Goal: Transaction & Acquisition: Subscribe to service/newsletter

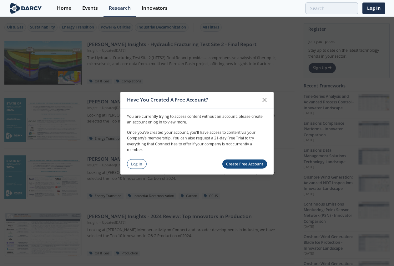
click at [255, 163] on link "Create Free Account" at bounding box center [244, 163] width 45 height 9
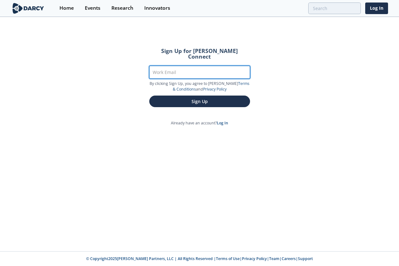
click at [189, 66] on input "Work Email" at bounding box center [199, 72] width 101 height 13
type input "x"
type input "a"
type input "[EMAIL_ADDRESS][PERSON_NAME][DOMAIN_NAME]"
click at [149, 95] on button "Sign Up" at bounding box center [199, 101] width 101 height 12
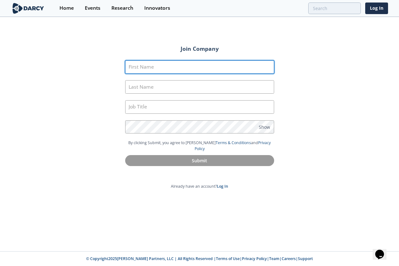
click at [189, 66] on input "First Name" at bounding box center [199, 66] width 149 height 13
type input "Xantha"
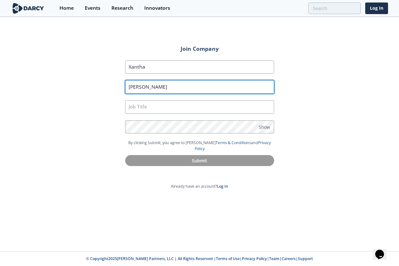
type input "Bruso"
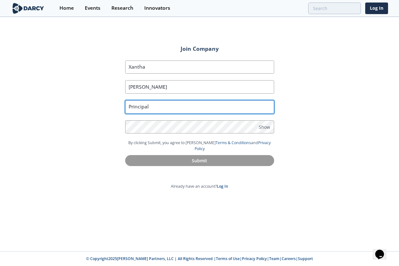
type input "Principal"
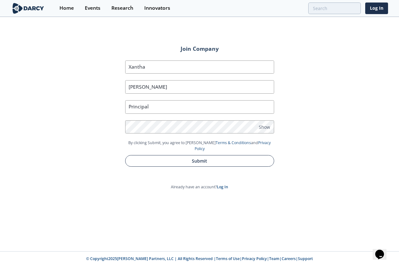
click at [210, 155] on button "Submit" at bounding box center [199, 161] width 149 height 12
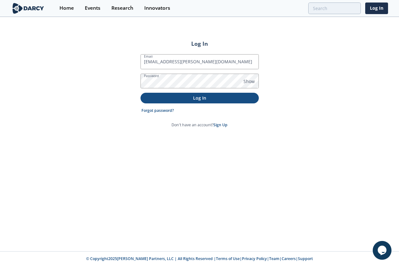
click at [202, 98] on p "Log In" at bounding box center [199, 97] width 109 height 7
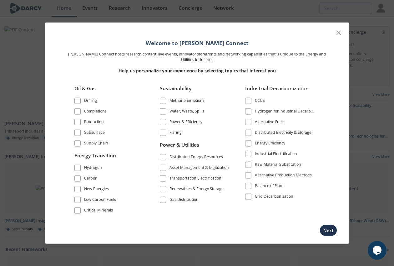
click at [161, 178] on span at bounding box center [163, 178] width 4 height 4
click at [323, 228] on button "Next" at bounding box center [329, 230] width 18 height 12
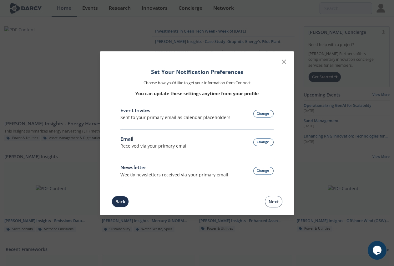
click at [276, 202] on button "Next" at bounding box center [274, 201] width 18 height 12
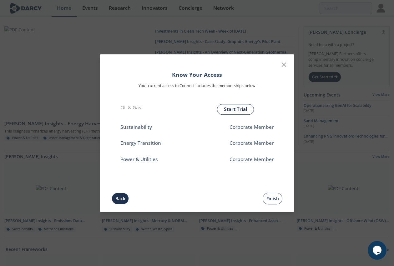
click at [274, 198] on button "Finish" at bounding box center [273, 198] width 20 height 12
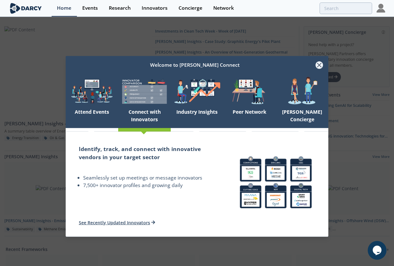
click at [322, 66] on icon at bounding box center [320, 65] width 8 height 8
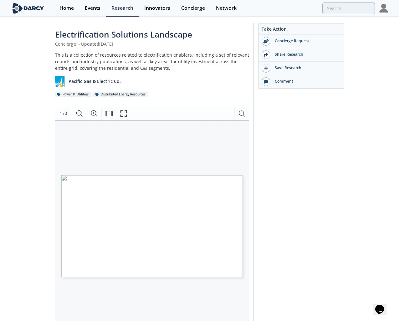
click at [107, 205] on span "INSIGHTS" at bounding box center [90, 208] width 40 height 6
click at [123, 113] on icon "Fullscreen" at bounding box center [124, 114] width 8 height 8
